Goal: Information Seeking & Learning: Learn about a topic

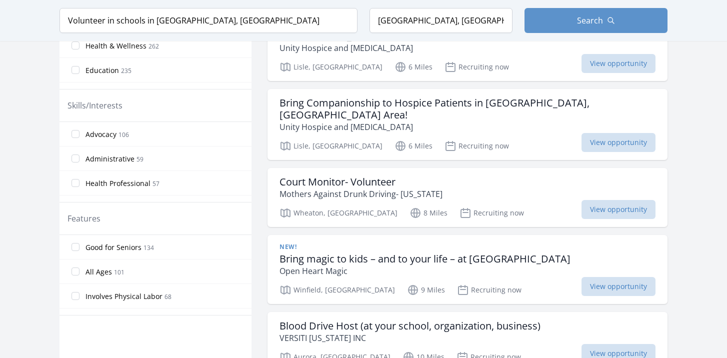
scroll to position [442, 0]
